Goal: Check status: Check status

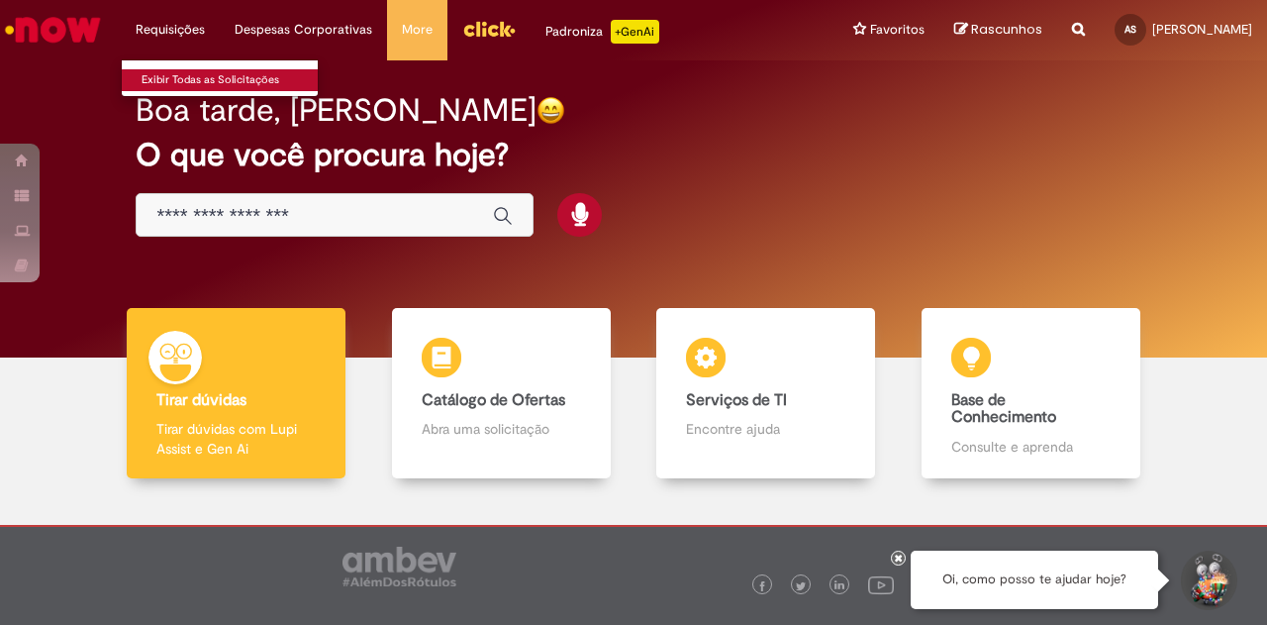
click at [178, 84] on link "Exibir Todas as Solicitações" at bounding box center [231, 80] width 218 height 22
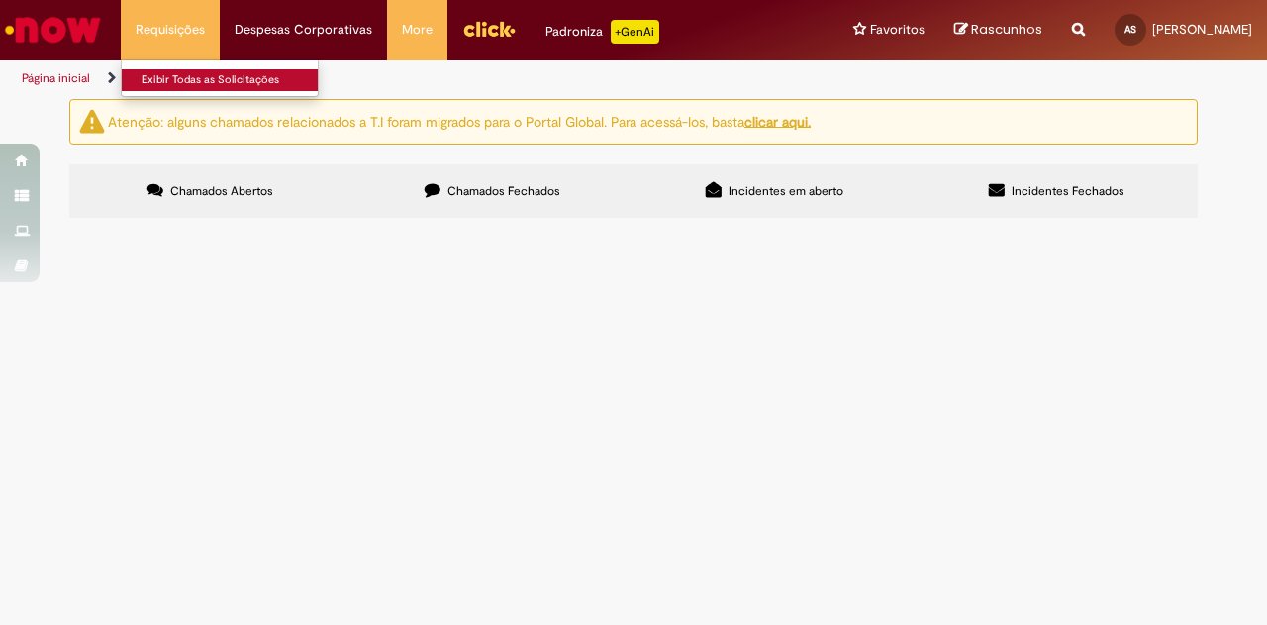
click at [178, 84] on link "Exibir Todas as Solicitações" at bounding box center [231, 80] width 218 height 22
click at [422, 190] on label "Chamados Fechados" at bounding box center [492, 190] width 282 height 53
click at [0, 0] on span "Pessoal boa tarde! solicito ajuda pois não recebi o valor do VT no meu cartão R…" at bounding box center [0, 0] width 0 height 0
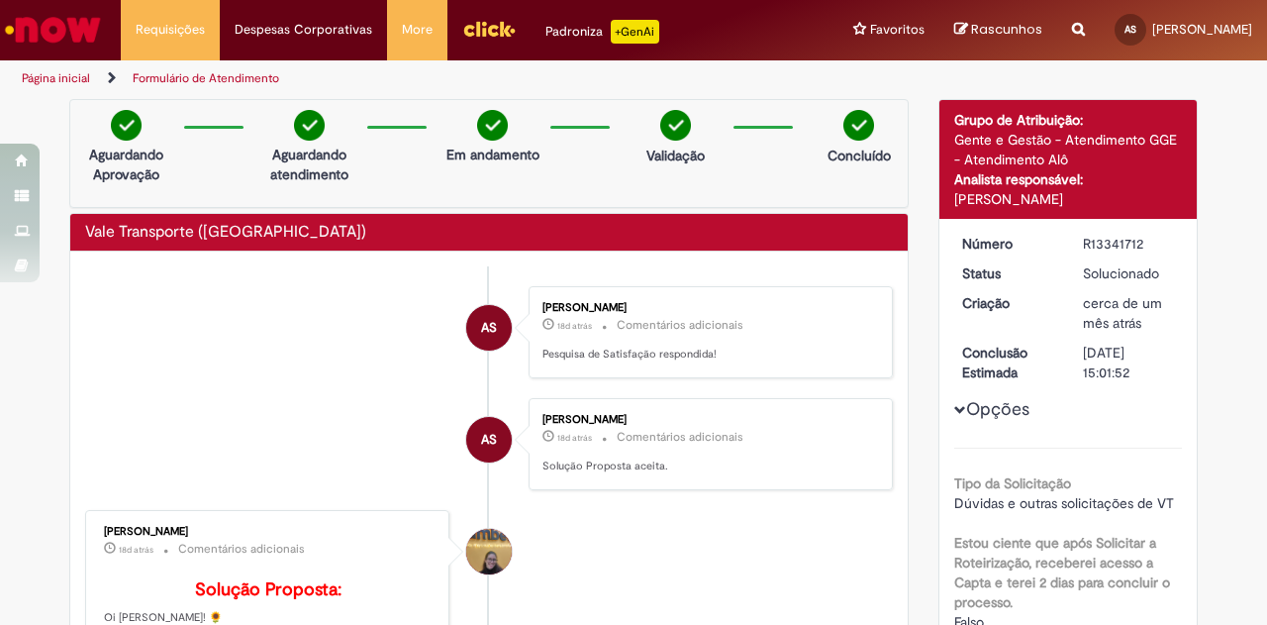
click at [40, 18] on img "Ir para a Homepage" at bounding box center [53, 30] width 102 height 40
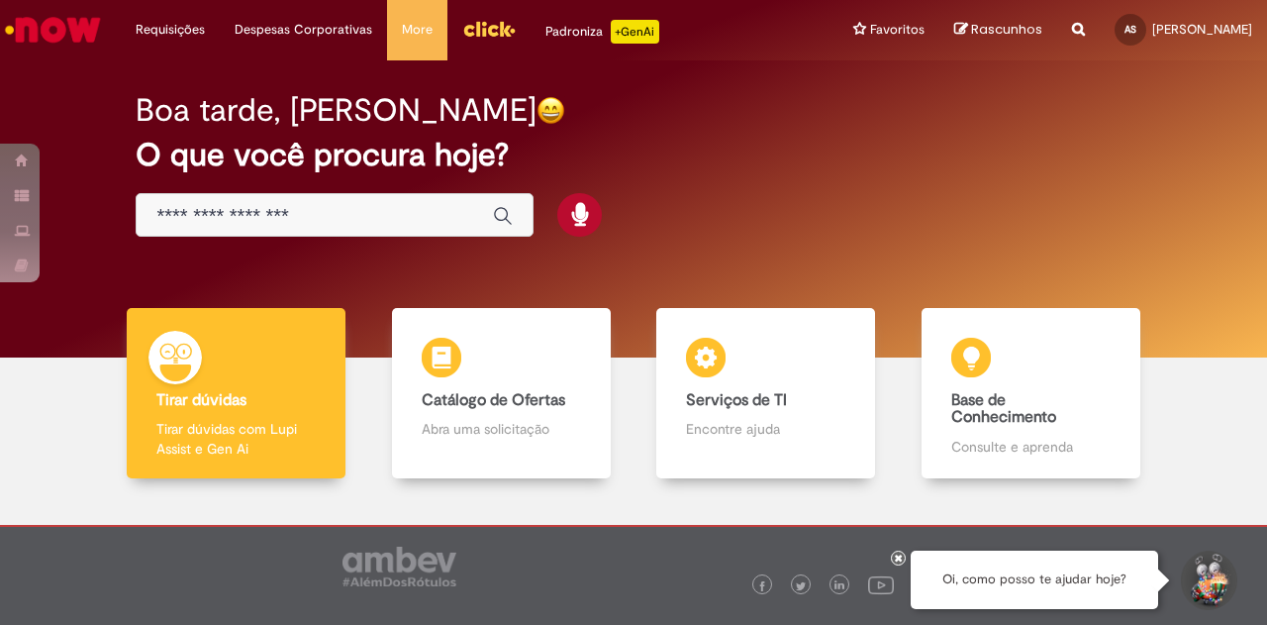
click at [493, 25] on img "Menu Cabeçalho" at bounding box center [488, 29] width 53 height 30
